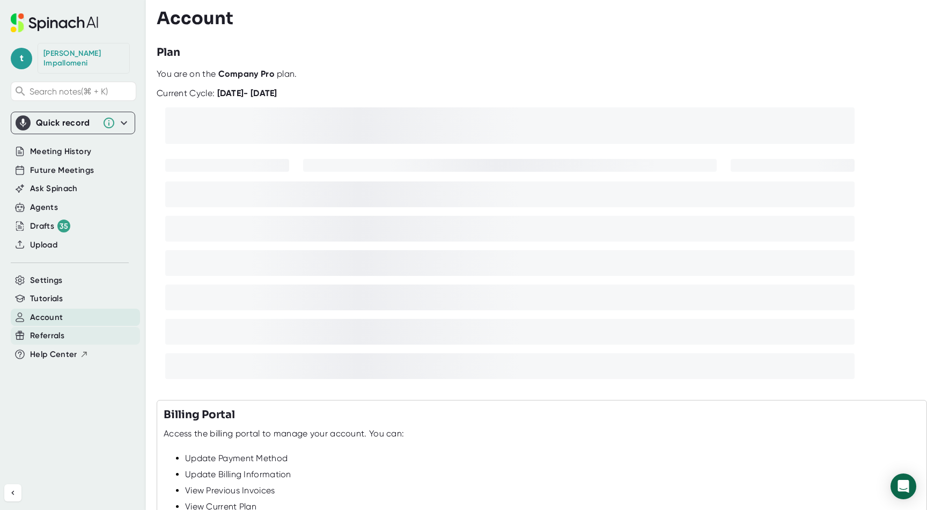
click at [48, 330] on span "Referrals" at bounding box center [47, 336] width 34 height 12
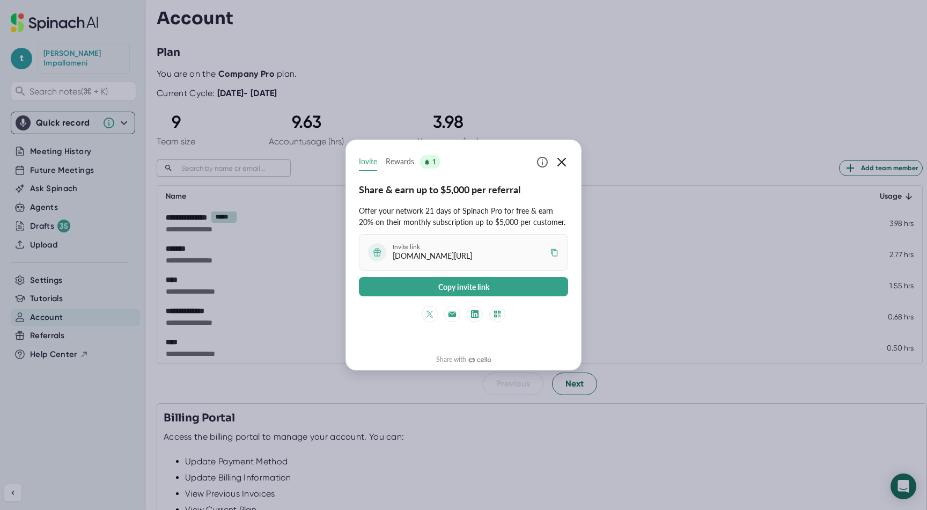
click at [564, 159] on icon "button" at bounding box center [562, 162] width 9 height 9
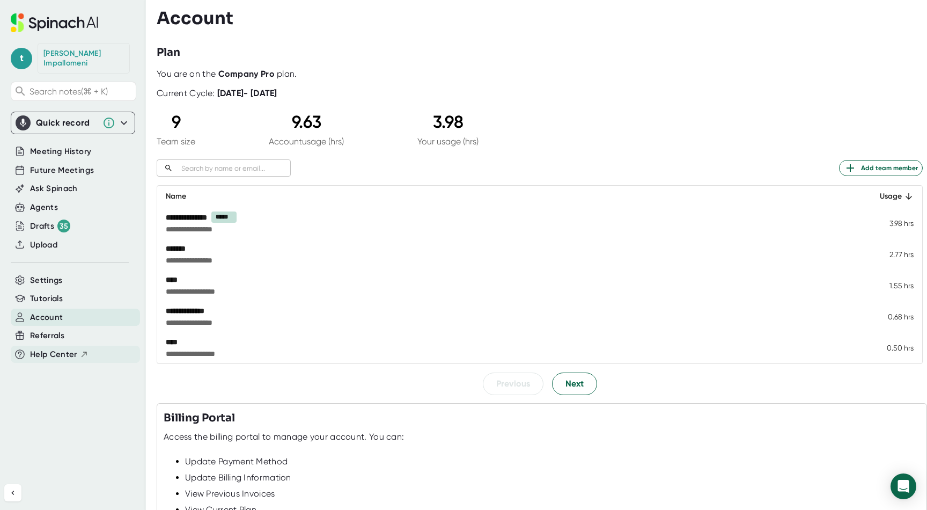
click at [48, 348] on span "Help Center" at bounding box center [53, 354] width 47 height 12
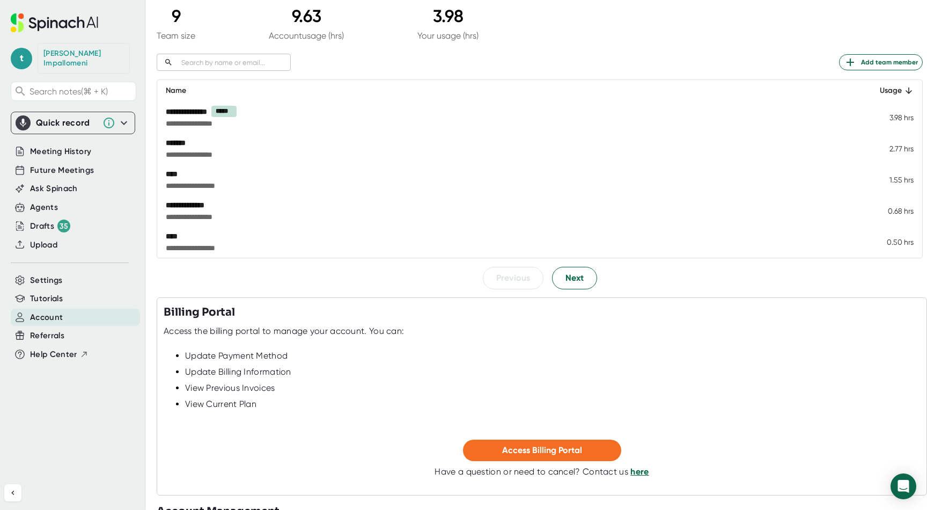
scroll to position [145, 0]
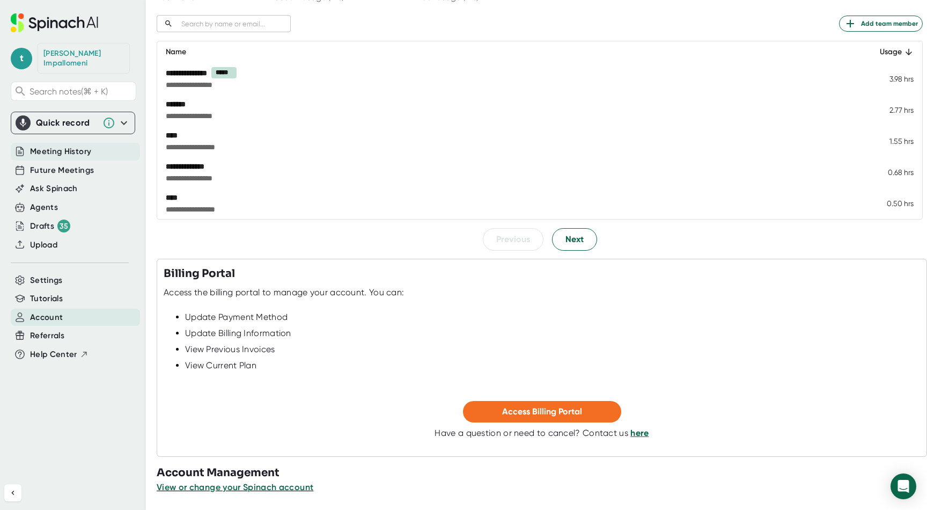
click at [39, 145] on span "Meeting History" at bounding box center [60, 151] width 61 height 12
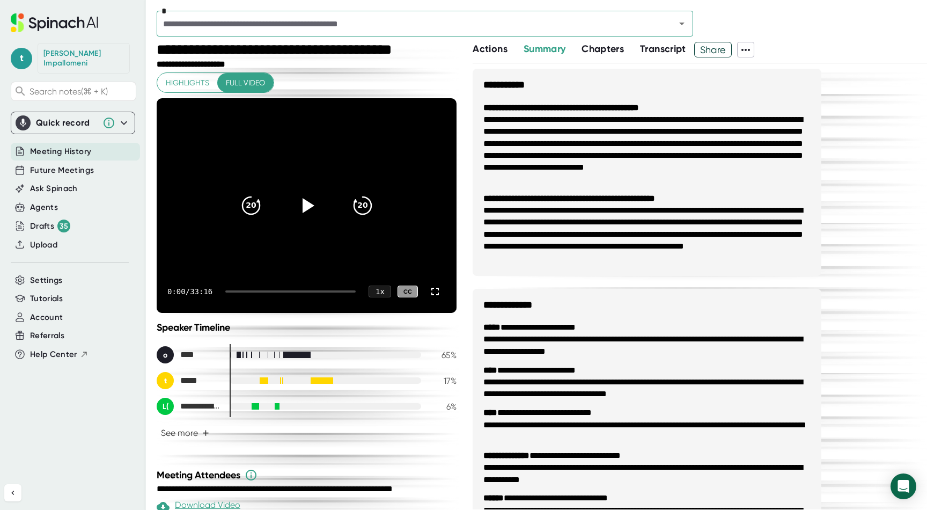
click at [181, 77] on span "Highlights" at bounding box center [187, 82] width 43 height 13
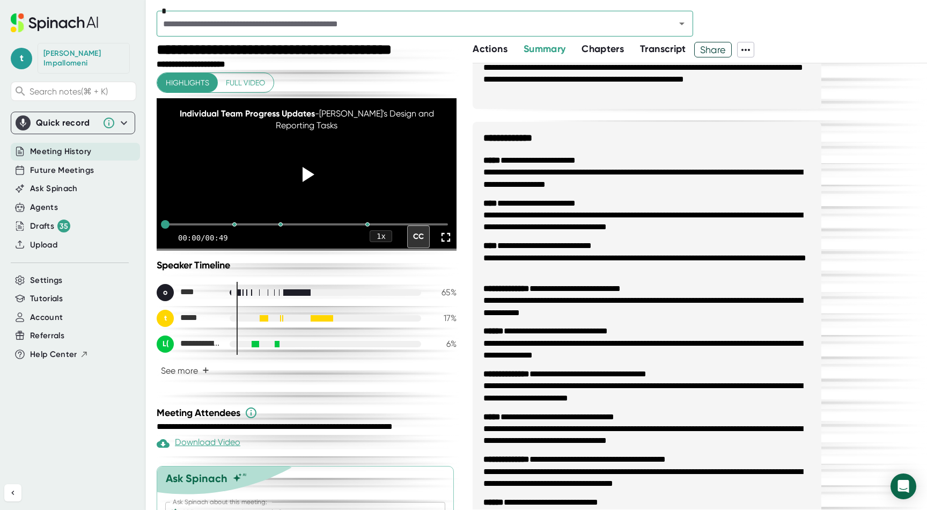
scroll to position [170, 0]
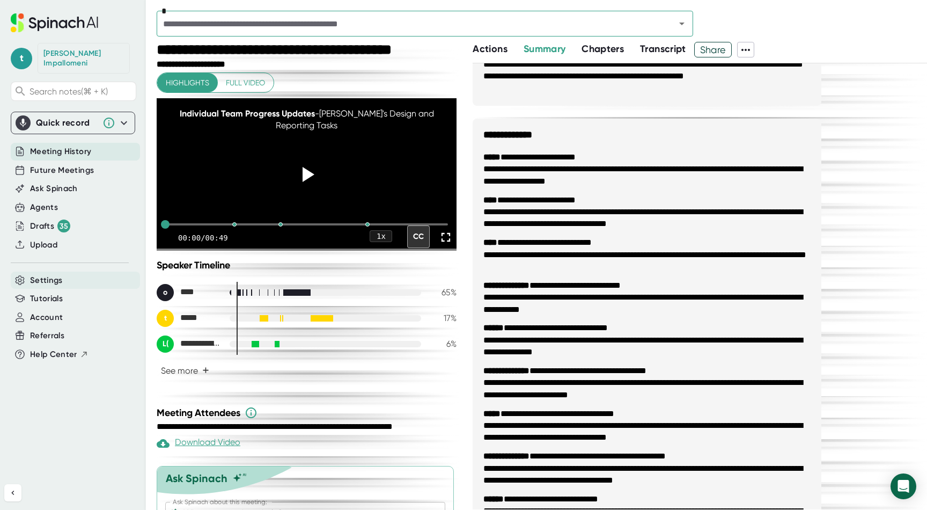
click at [49, 274] on span "Settings" at bounding box center [46, 280] width 33 height 12
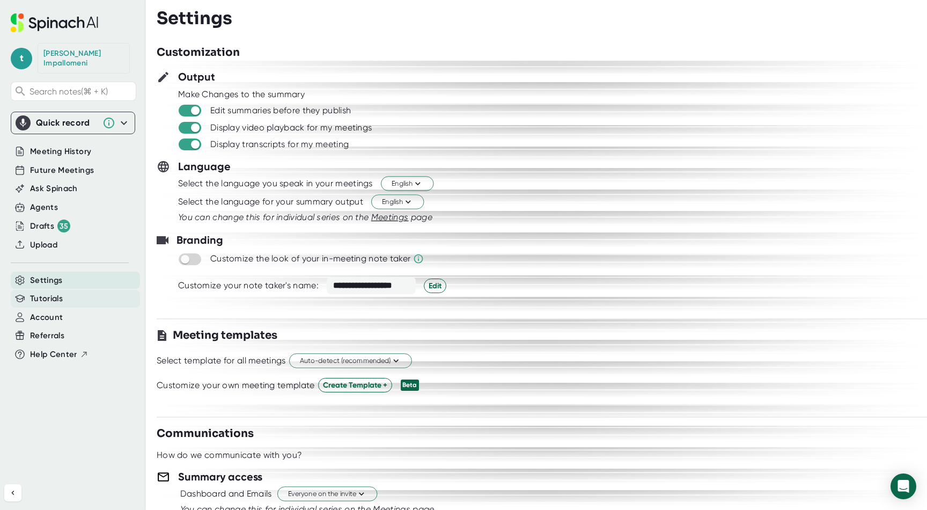
click at [39, 292] on span "Tutorials" at bounding box center [46, 298] width 33 height 12
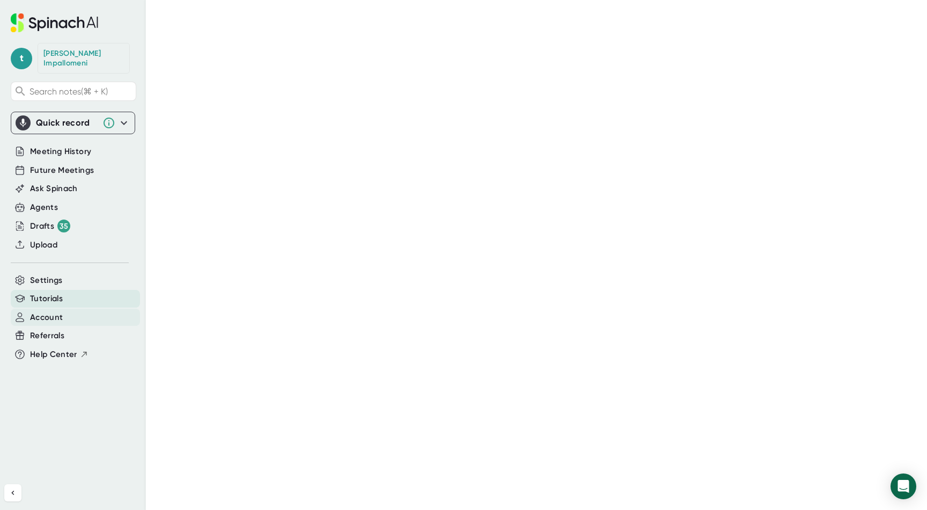
click at [39, 313] on span "Account" at bounding box center [46, 317] width 33 height 12
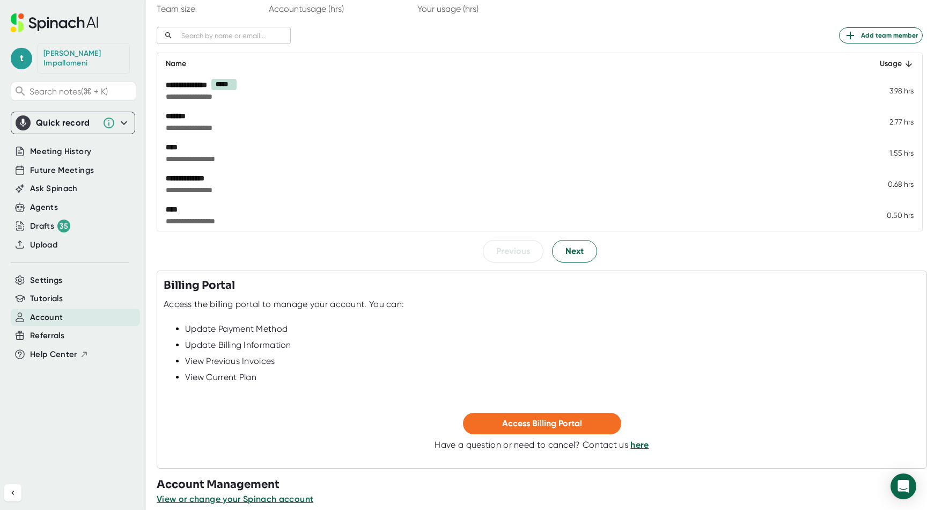
scroll to position [145, 0]
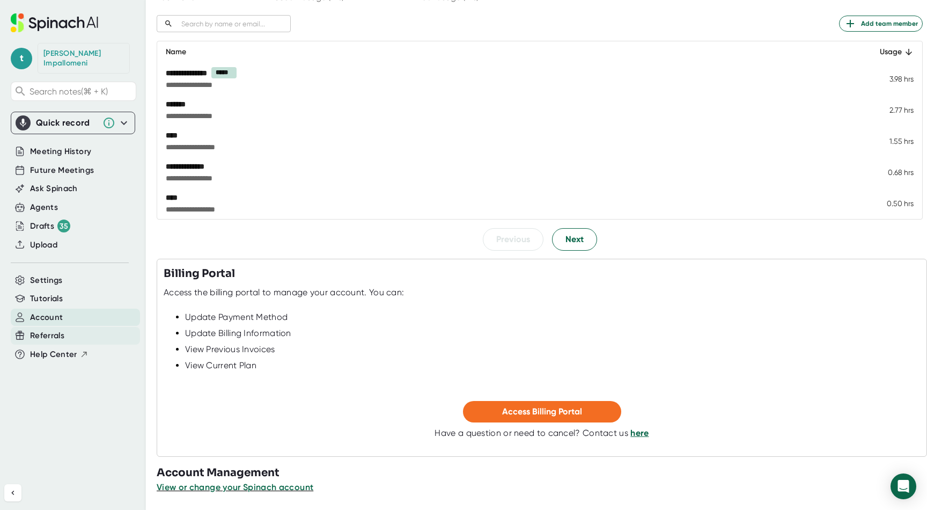
click at [39, 330] on span "Referrals" at bounding box center [47, 336] width 34 height 12
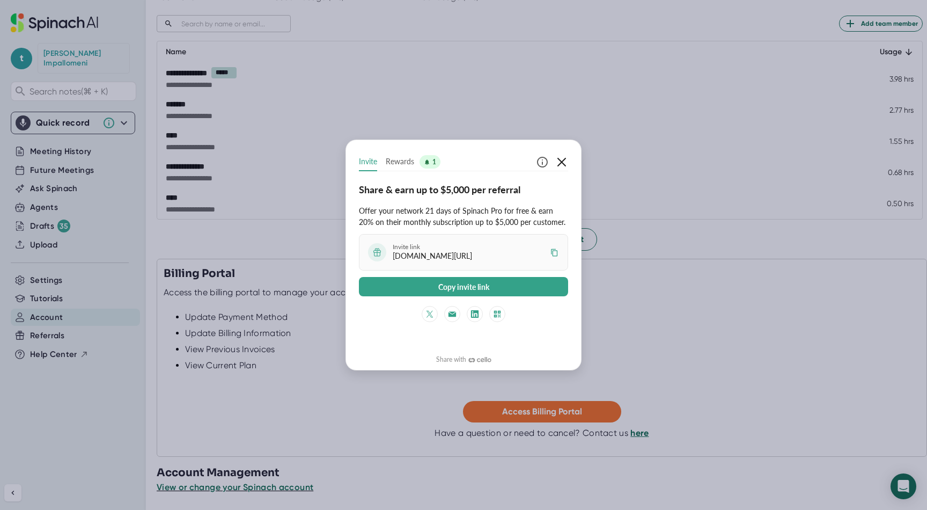
click at [561, 164] on icon "button" at bounding box center [561, 162] width 13 height 13
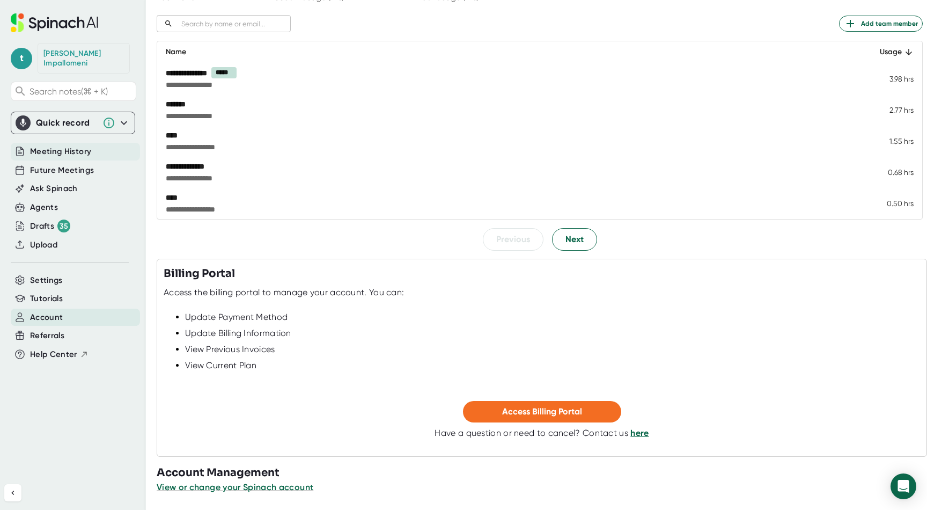
click at [67, 145] on span "Meeting History" at bounding box center [60, 151] width 61 height 12
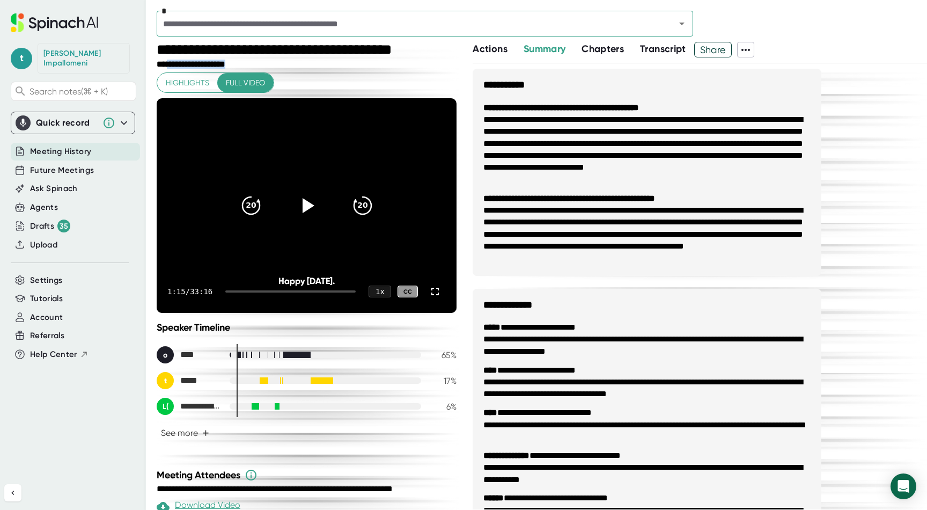
click at [175, 72] on div "**********" at bounding box center [308, 276] width 303 height 468
click at [175, 82] on span "Highlights" at bounding box center [187, 82] width 43 height 13
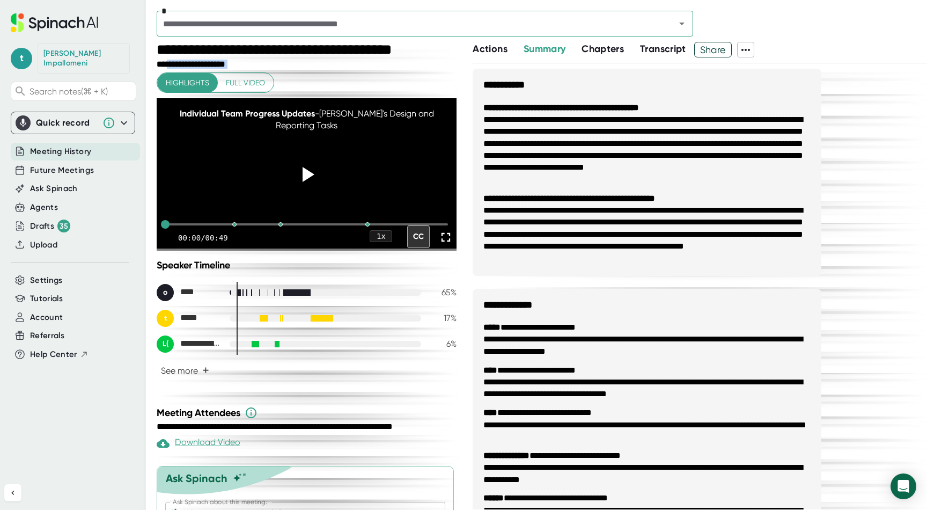
click at [487, 46] on span "Actions" at bounding box center [490, 49] width 34 height 12
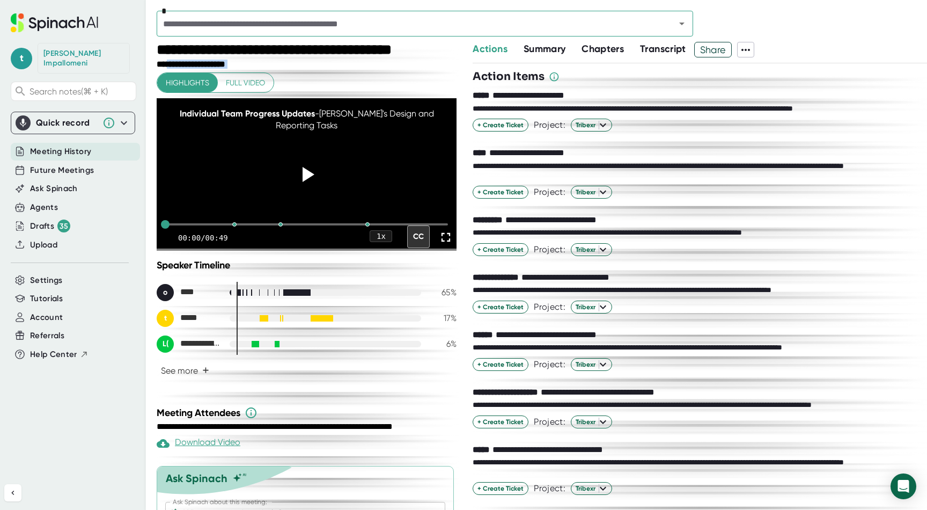
click at [487, 46] on span "Actions" at bounding box center [490, 49] width 34 height 12
click at [572, 54] on div "Summary" at bounding box center [553, 49] width 58 height 14
click at [611, 50] on span "Chapters" at bounding box center [603, 49] width 42 height 12
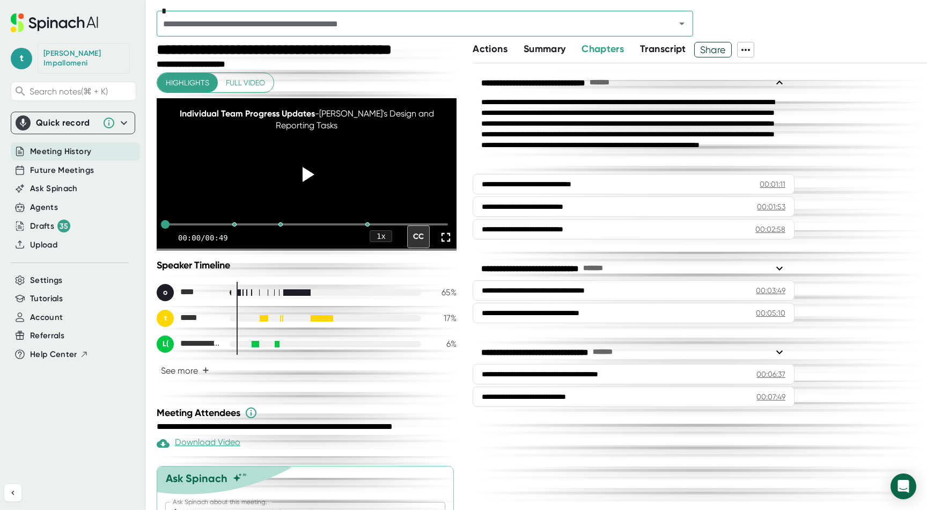
click at [667, 50] on span "Transcript" at bounding box center [663, 49] width 46 height 12
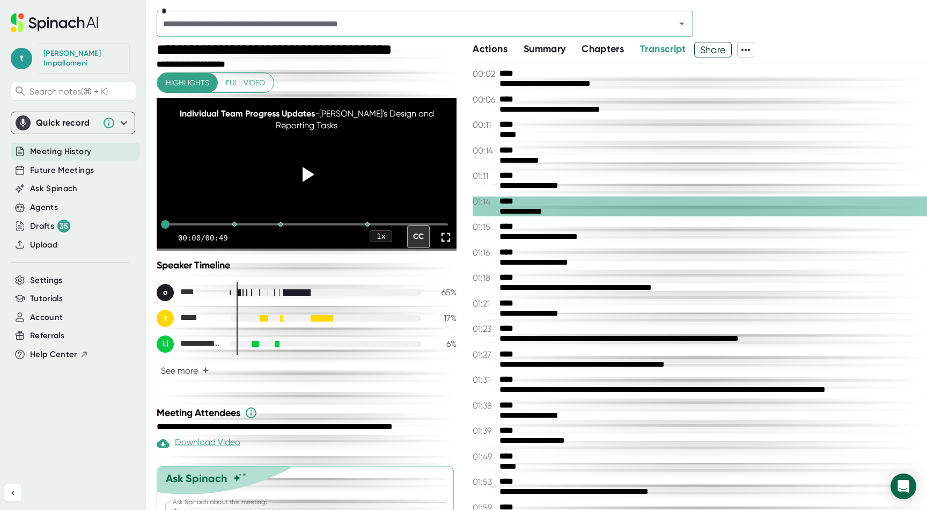
click at [750, 53] on icon at bounding box center [746, 49] width 13 height 13
click at [676, 145] on div at bounding box center [463, 255] width 927 height 510
